Goal: Find specific page/section: Find specific page/section

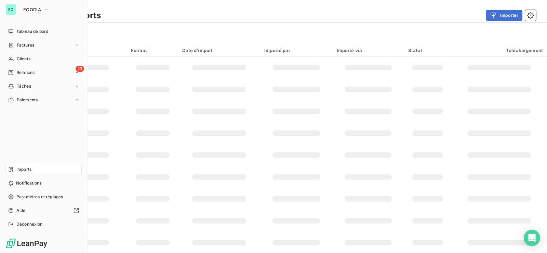
click at [31, 171] on span "Imports" at bounding box center [23, 169] width 15 height 6
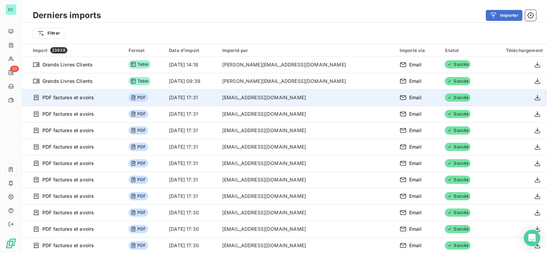
drag, startPoint x: 262, startPoint y: 97, endPoint x: 339, endPoint y: 96, distance: 77.0
click at [339, 96] on td "[EMAIL_ADDRESS][DOMAIN_NAME]" at bounding box center [306, 97] width 177 height 16
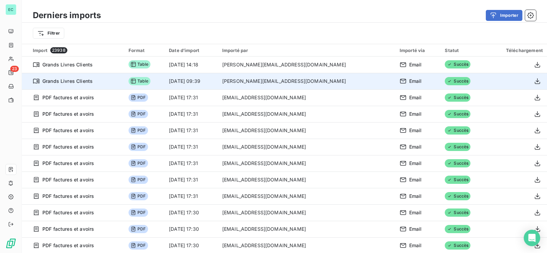
copy td "[EMAIL_ADDRESS][DOMAIN_NAME]"
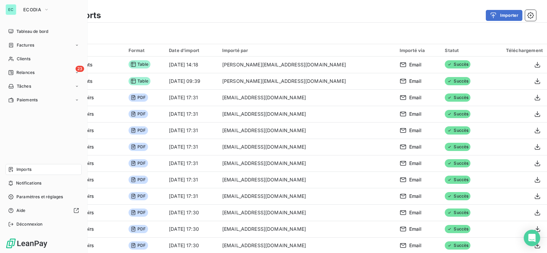
click at [16, 9] on div "EC ECODIA" at bounding box center [43, 9] width 76 height 11
click at [24, 11] on span "ECODIA" at bounding box center [32, 9] width 18 height 5
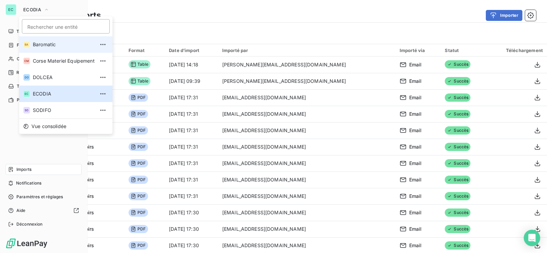
click at [45, 46] on span "Baromatic" at bounding box center [64, 44] width 62 height 7
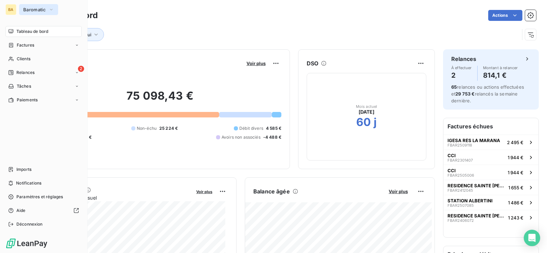
click at [33, 7] on span "Baromatic" at bounding box center [34, 9] width 23 height 5
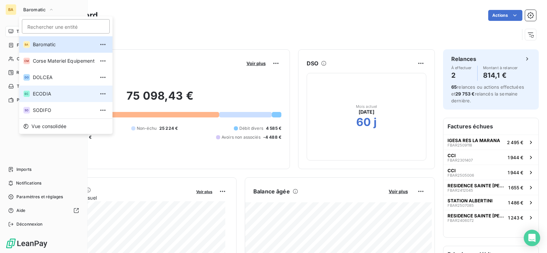
click at [51, 91] on span "ECODIA" at bounding box center [64, 93] width 62 height 7
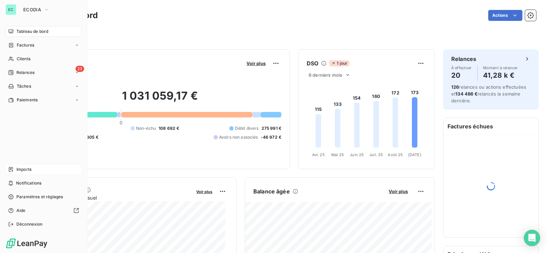
click at [24, 169] on span "Imports" at bounding box center [23, 169] width 15 height 6
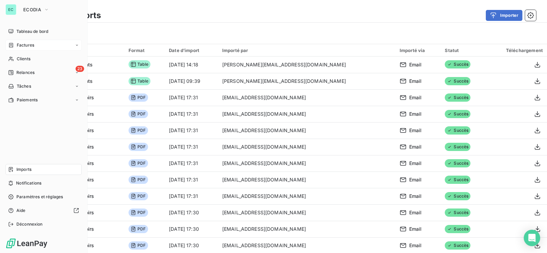
click at [18, 45] on span "Factures" at bounding box center [25, 45] width 17 height 6
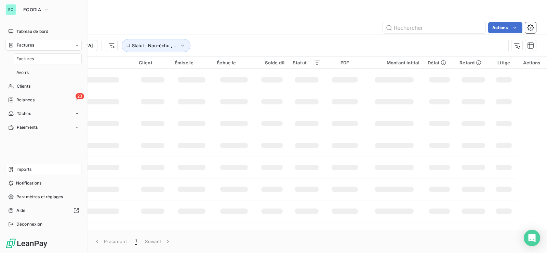
click at [30, 59] on span "Factures" at bounding box center [24, 59] width 17 height 6
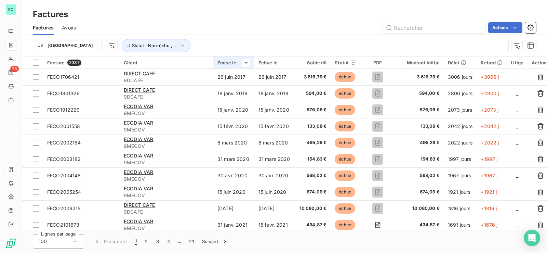
click at [230, 62] on div "Émise le" at bounding box center [234, 62] width 33 height 5
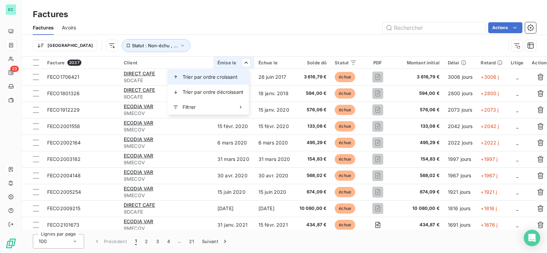
click at [209, 77] on span "Trier par ordre croissant" at bounding box center [210, 77] width 55 height 7
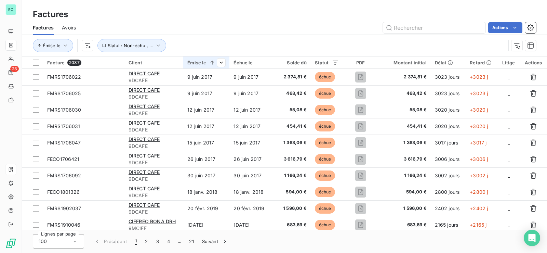
click at [207, 65] on div at bounding box center [214, 62] width 22 height 8
click at [212, 64] on icon at bounding box center [212, 63] width 3 height 4
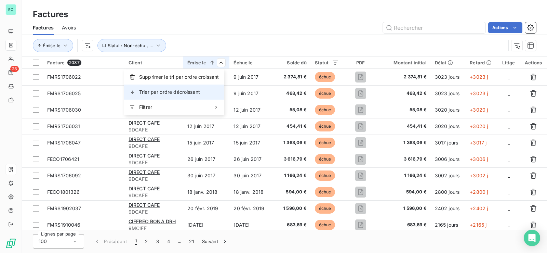
click at [190, 91] on span "Trier par ordre décroissant" at bounding box center [169, 92] width 61 height 7
